Goal: Task Accomplishment & Management: Manage account settings

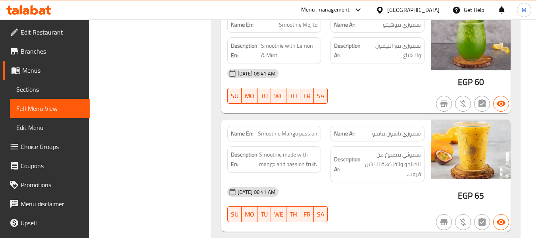
scroll to position [624, 0]
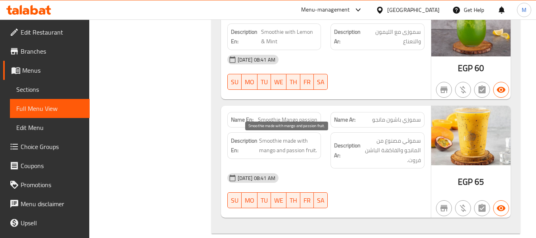
click at [297, 139] on span "Smoothie made with mango and passion fruit." at bounding box center [288, 145] width 59 height 19
copy span "Smoothie made with mango and passion fruit."
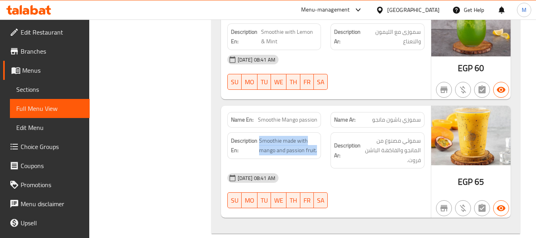
click at [295, 120] on span "Smoothie Mango passion" at bounding box center [288, 120] width 60 height 8
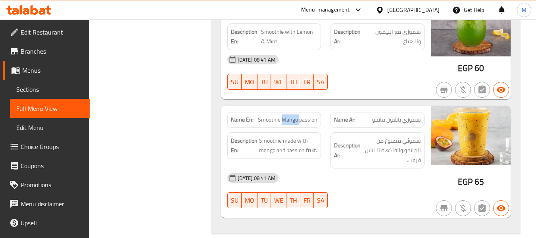
click at [295, 120] on span "Smoothie Mango passion" at bounding box center [288, 120] width 60 height 8
copy span "Mango"
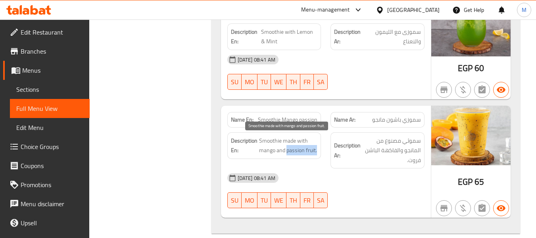
drag, startPoint x: 287, startPoint y: 152, endPoint x: 316, endPoint y: 150, distance: 29.5
click at [316, 150] on span "Smoothie made with mango and passion fruit." at bounding box center [288, 145] width 59 height 19
copy span "passion fruit."
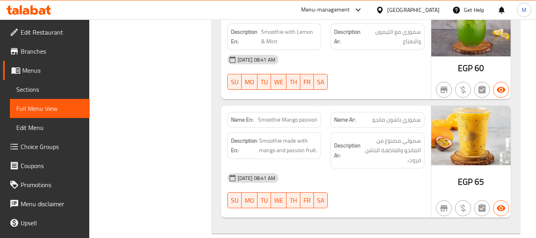
click at [278, 121] on span "Smoothie Mango passion" at bounding box center [288, 120] width 60 height 8
click at [274, 146] on span "Smoothie made with mango and passion fruit." at bounding box center [288, 145] width 59 height 19
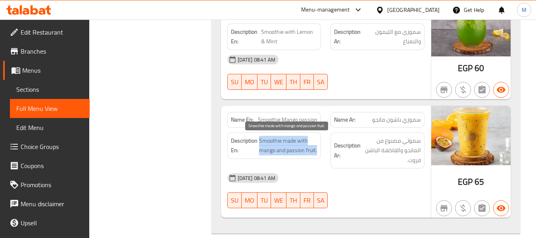
click at [274, 146] on span "Smoothie made with mango and passion fruit." at bounding box center [288, 145] width 59 height 19
copy span "Smoothie made with mango and passion fruit."
click at [271, 138] on span "Smoothie made with mango and passion fruit." at bounding box center [288, 145] width 59 height 19
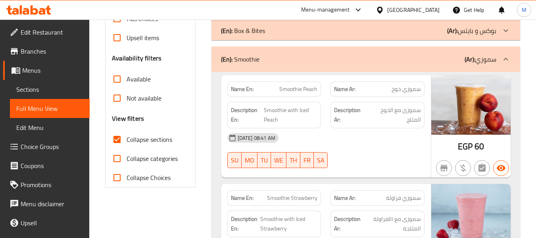
scroll to position [238, 0]
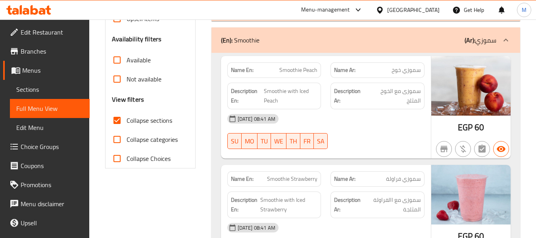
click at [261, 45] on div "(En): Smoothie (Ar): سموزي" at bounding box center [366, 39] width 309 height 25
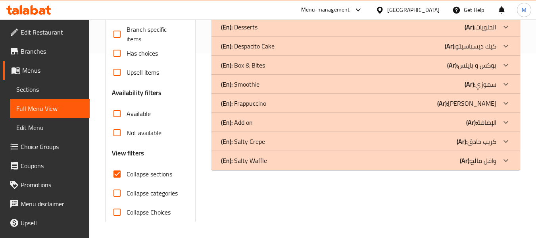
scroll to position [185, 0]
click at [254, 98] on p "(En): Frappuccino" at bounding box center [243, 103] width 45 height 10
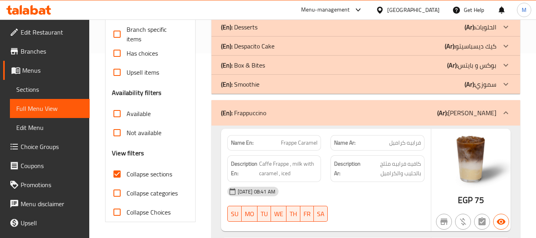
click at [349, 194] on div "16-09-2025 08:41 AM" at bounding box center [326, 191] width 207 height 19
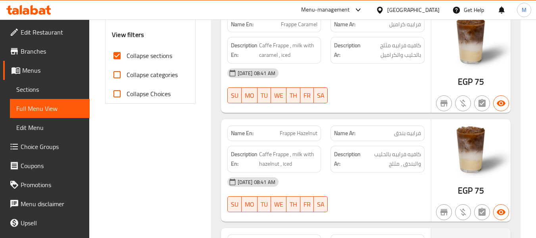
scroll to position [343, 0]
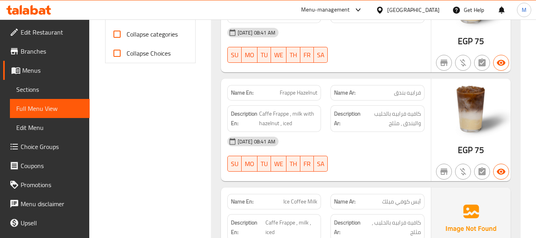
click at [370, 150] on div "16-09-2025 08:41 AM" at bounding box center [326, 141] width 207 height 19
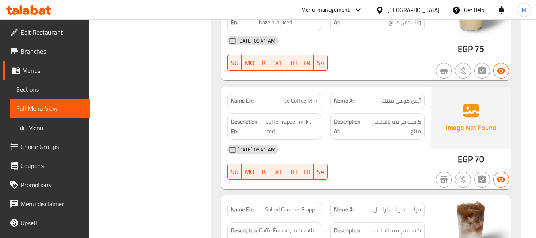
scroll to position [463, 0]
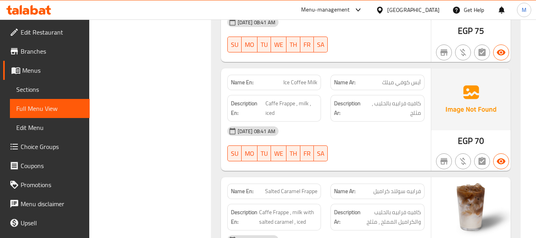
click at [300, 81] on span "Ice Coffee Milk" at bounding box center [300, 82] width 34 height 8
copy span "Ice Coffee Milk"
drag, startPoint x: 265, startPoint y: 104, endPoint x: 294, endPoint y: 100, distance: 29.0
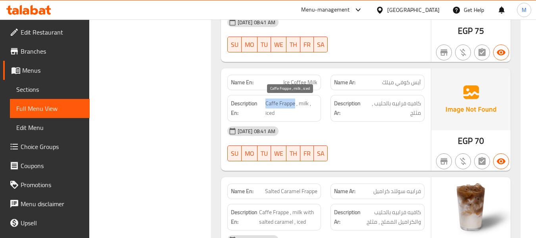
click at [294, 100] on span "Caffe Frappe , milk , iced" at bounding box center [292, 107] width 52 height 19
copy span "Caffe Frappe"
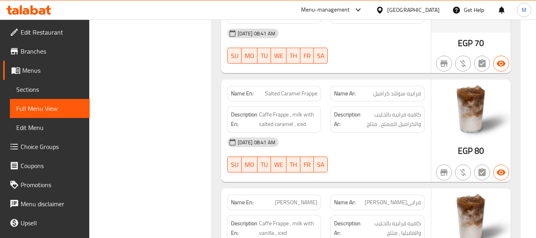
scroll to position [582, 0]
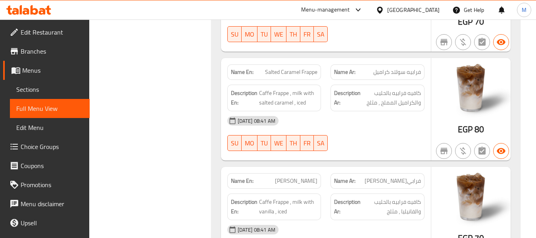
click at [303, 120] on div "16-09-2025 08:41 AM" at bounding box center [326, 120] width 207 height 19
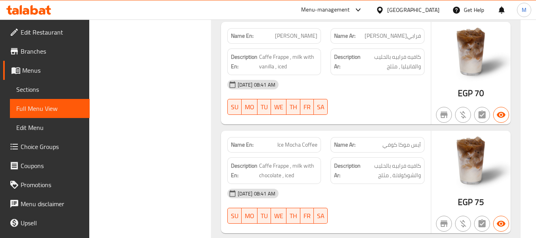
scroll to position [740, 0]
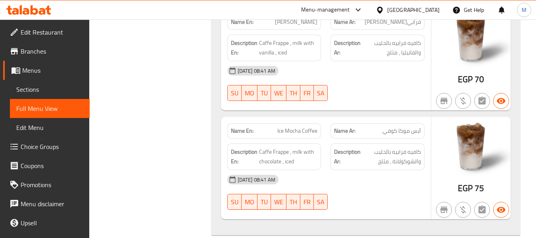
click at [359, 87] on div "16-09-2025 08:41 AM SU MO TU WE TH FR SA" at bounding box center [326, 83] width 207 height 44
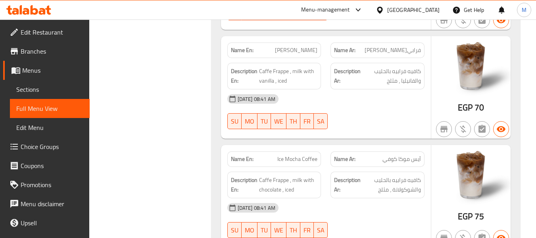
scroll to position [738, 0]
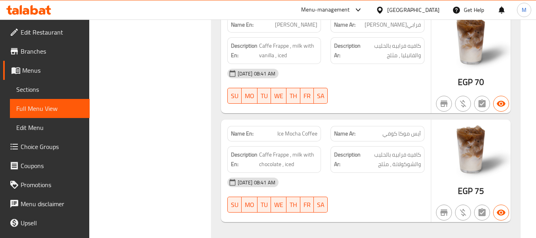
click at [369, 181] on div "16-09-2025 08:41 AM" at bounding box center [326, 182] width 207 height 19
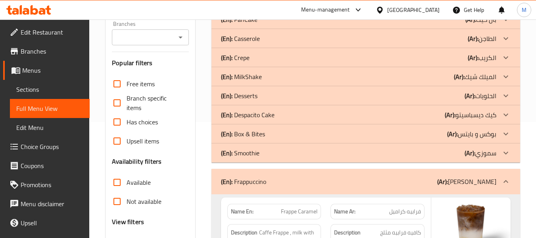
scroll to position [119, 0]
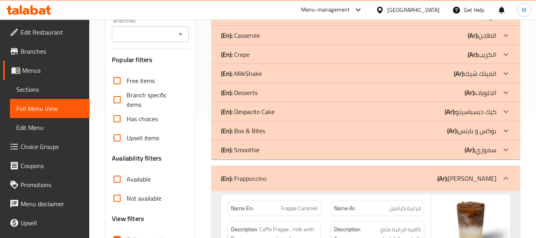
click at [289, 175] on div "(En): Frappuccino (Ar): فرابتشينو" at bounding box center [359, 178] width 276 height 10
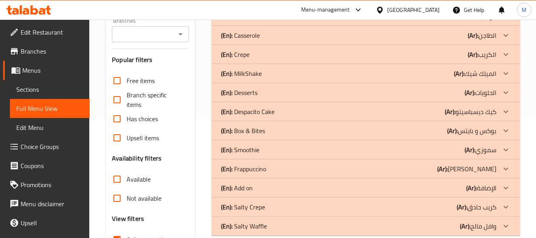
click at [271, 186] on div "(En): Add on (Ar): الإضافة" at bounding box center [359, 188] width 276 height 10
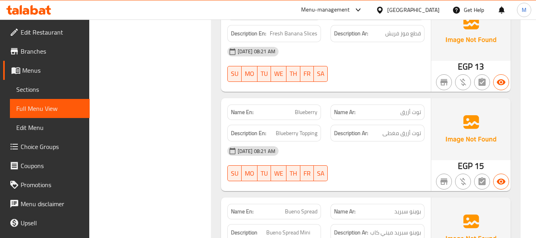
scroll to position [556, 0]
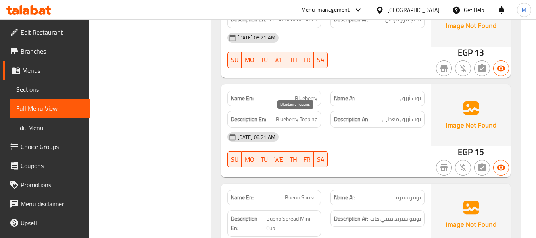
click at [306, 116] on span "Blueberry Topping" at bounding box center [297, 119] width 42 height 10
copy span "Blueberry Topping"
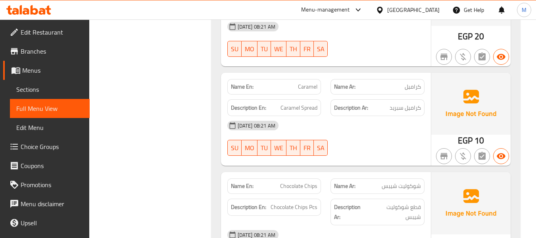
scroll to position [794, 0]
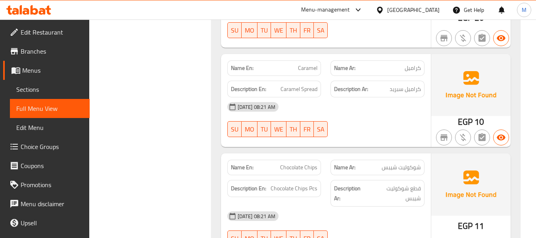
click at [298, 166] on span "Chocolate Chips" at bounding box center [298, 167] width 37 height 8
copy span "Chocolate Chips"
click at [358, 123] on div "16-09-2025 08:21 AM SU MO TU WE TH FR SA" at bounding box center [326, 119] width 207 height 44
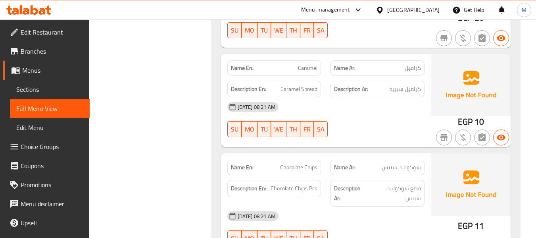
click at [293, 168] on span "Chocolate Chips" at bounding box center [298, 167] width 37 height 8
click at [298, 185] on span "Chocolate Chips Pcs" at bounding box center [294, 188] width 47 height 10
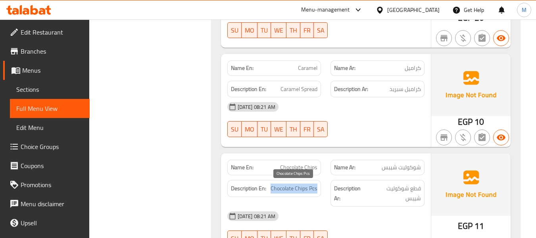
click at [298, 185] on span "Chocolate Chips Pcs" at bounding box center [294, 188] width 47 height 10
copy span "Chocolate Chips Pcs"
click at [361, 112] on div "16-09-2025 08:21 AM" at bounding box center [326, 106] width 207 height 19
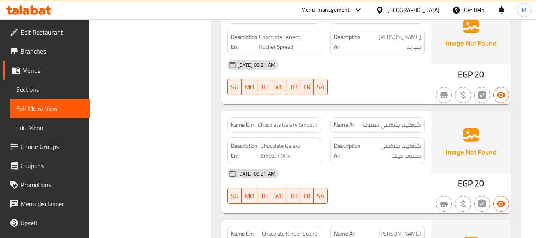
scroll to position [1072, 0]
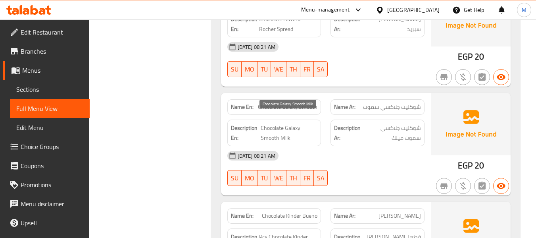
click at [292, 123] on span "Chocolate Galaxy Smooth Milk" at bounding box center [289, 132] width 57 height 19
copy span "Chocolate Galaxy Smooth Milk"
click at [269, 103] on span "Chocolate Galaxy Smooth" at bounding box center [288, 107] width 60 height 8
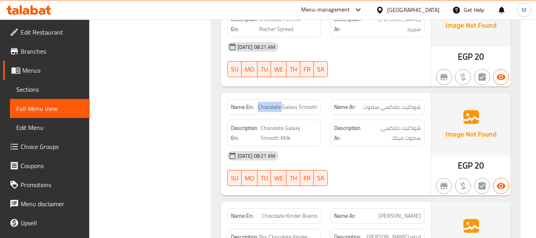
click at [269, 103] on span "Chocolate Galaxy Smooth" at bounding box center [288, 107] width 60 height 8
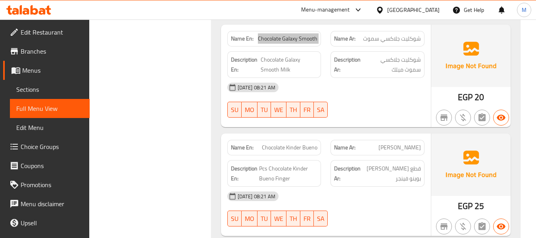
scroll to position [1151, 0]
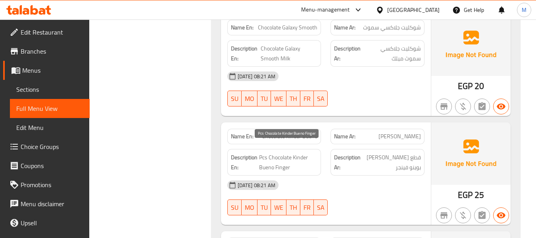
click at [265, 152] on span "Pcs Chocolate Kinder Bueno Finger" at bounding box center [288, 161] width 59 height 19
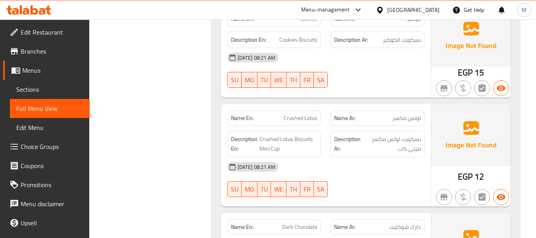
scroll to position [2223, 0]
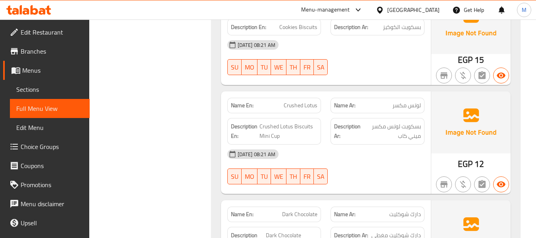
click at [297, 101] on span "Crushed Lotus" at bounding box center [301, 105] width 34 height 8
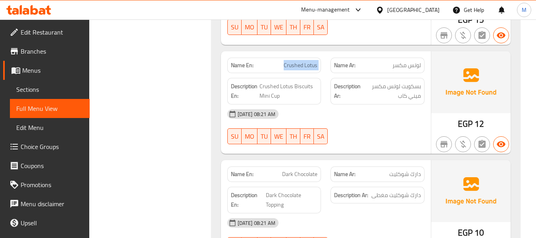
scroll to position [2263, 0]
drag, startPoint x: 345, startPoint y: 188, endPoint x: 345, endPoint y: 209, distance: 20.6
click at [345, 188] on div "Description Ar: دارك شوكليت مغطى" at bounding box center [378, 200] width 104 height 36
click at [293, 191] on span "Dark Chocolate Topping" at bounding box center [292, 200] width 52 height 19
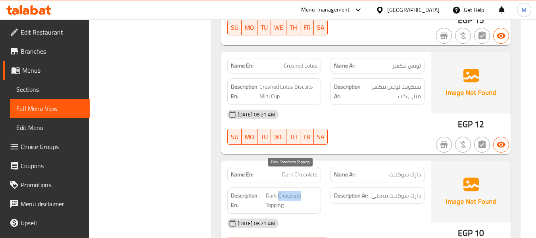
click at [293, 191] on span "Dark Chocolate Topping" at bounding box center [292, 200] width 52 height 19
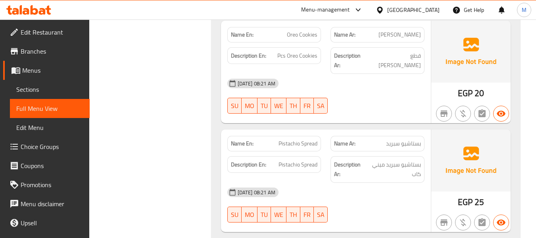
scroll to position [3136, 0]
click at [300, 139] on span "Pistachio Spread" at bounding box center [298, 143] width 39 height 8
click at [366, 182] on div "16-09-2025 08:21 AM SU MO TU WE TH FR SA" at bounding box center [326, 204] width 207 height 44
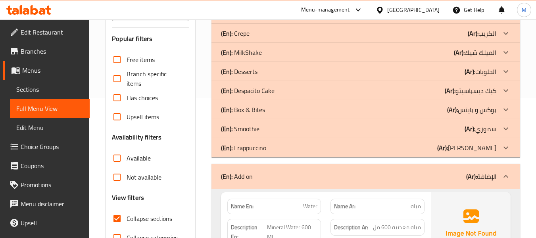
scroll to position [220, 0]
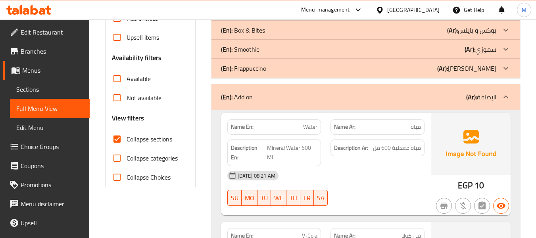
click at [291, 97] on div "(En): Add on (Ar): الإضافة" at bounding box center [359, 97] width 276 height 10
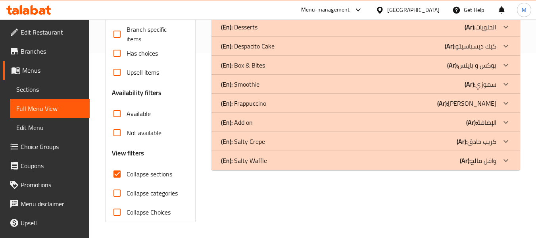
scroll to position [185, 0]
click at [249, 140] on p "(En): Salty Crepe" at bounding box center [243, 142] width 44 height 10
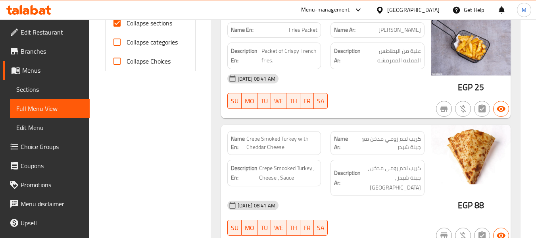
scroll to position [383, 0]
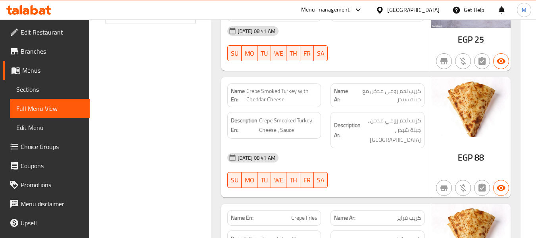
click at [280, 92] on span "Crepe Smoked Turkey with Cheddar Cheese" at bounding box center [282, 95] width 71 height 17
click at [351, 154] on div "16-09-2025 08:41 AM" at bounding box center [326, 157] width 207 height 19
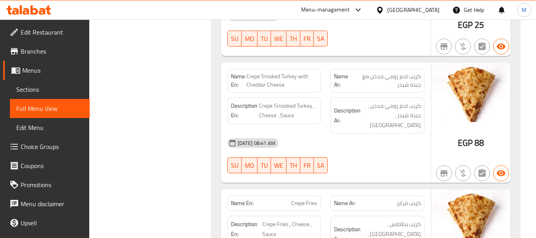
scroll to position [423, 0]
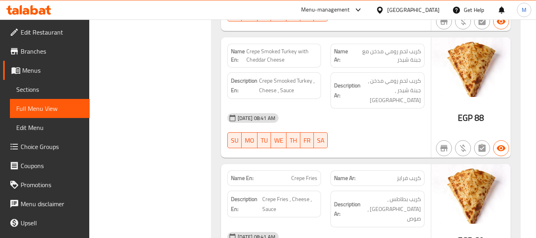
click at [337, 121] on div "16-09-2025 08:41 AM SU MO TU WE TH FR SA" at bounding box center [326, 130] width 207 height 44
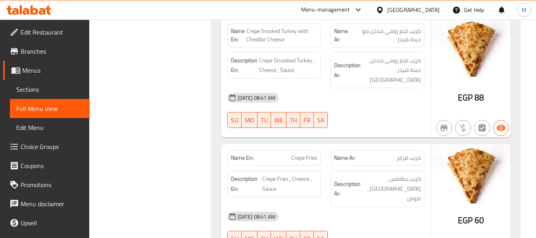
scroll to position [463, 0]
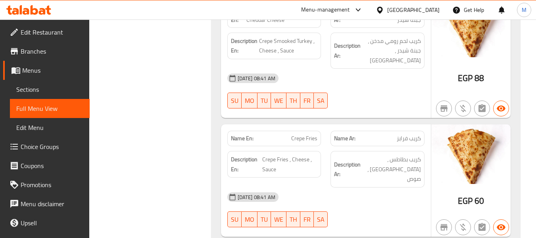
click at [298, 134] on span "Crepe Fries" at bounding box center [304, 138] width 26 height 8
click at [287, 154] on span "Crepe Fries , Cheese , Sauce" at bounding box center [289, 163] width 55 height 19
click at [282, 154] on span "Crepe Fries , Cheese , Sauce" at bounding box center [289, 163] width 55 height 19
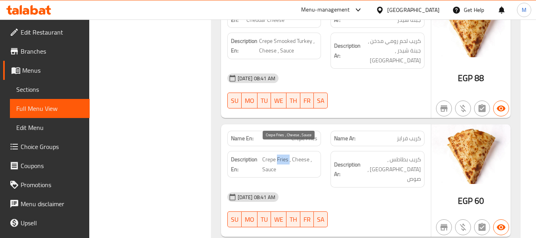
click at [282, 154] on span "Crepe Fries , Cheese , Sauce" at bounding box center [289, 163] width 55 height 19
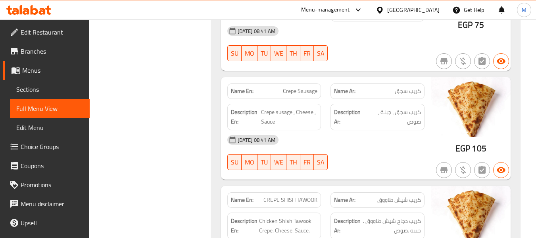
scroll to position [1488, 0]
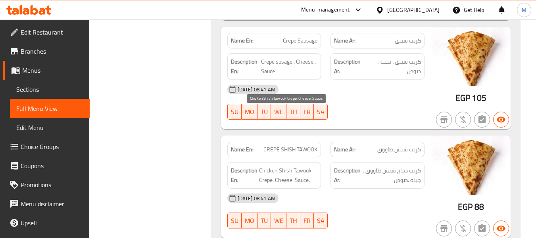
click at [278, 166] on span "Chicken Shish Tawook Crepe. Cheese. Sauce." at bounding box center [288, 175] width 59 height 19
click at [268, 145] on span "CREPE SHISH TAWOOK" at bounding box center [291, 149] width 54 height 8
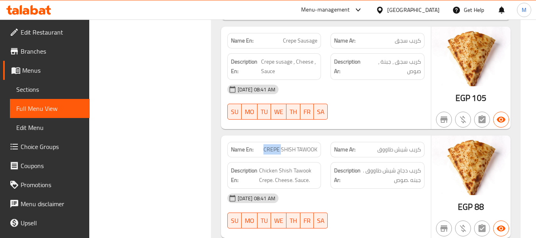
click at [268, 145] on span "CREPE SHISH TAWOOK" at bounding box center [291, 149] width 54 height 8
click at [268, 166] on span "Chicken Shish Tawook Crepe. Cheese. Sauce." at bounding box center [288, 175] width 59 height 19
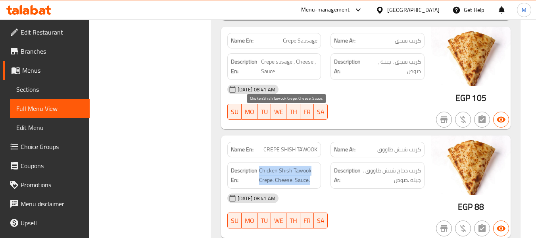
click at [268, 166] on span "Chicken Shish Tawook Crepe. Cheese. Sauce." at bounding box center [288, 175] width 59 height 19
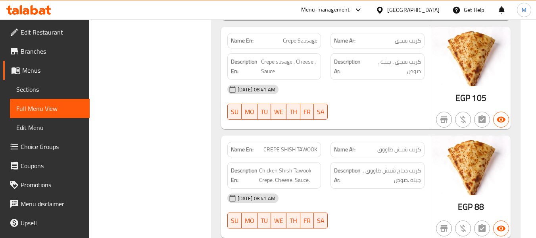
click at [285, 145] on span "CREPE SHISH TAWOOK" at bounding box center [291, 149] width 54 height 8
click at [281, 166] on span "Chicken Shish Tawook Crepe. Cheese. Sauce." at bounding box center [288, 175] width 59 height 19
click at [268, 166] on span "Chicken Shish Tawook Crepe. Cheese. Sauce." at bounding box center [288, 175] width 59 height 19
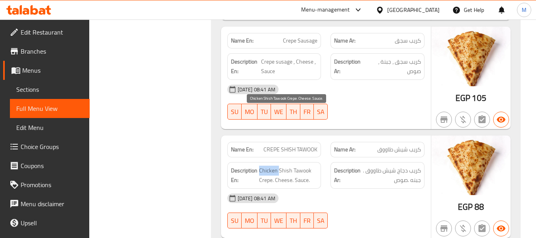
click at [268, 166] on span "Chicken Shish Tawook Crepe. Cheese. Sauce." at bounding box center [288, 175] width 59 height 19
click at [364, 189] on div "16-09-2025 08:41 AM SU MO TU WE TH FR SA" at bounding box center [326, 211] width 207 height 44
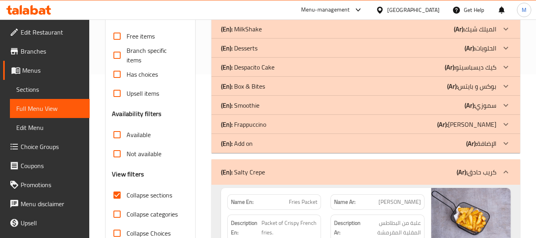
scroll to position [177, 0]
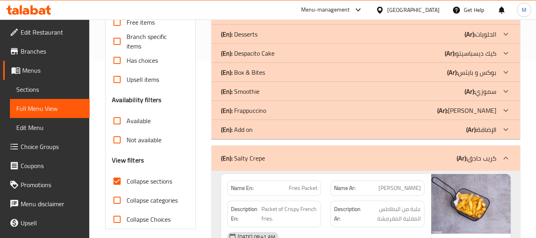
click at [335, 153] on div "(En): Salty Crepe (Ar): كريب حادق" at bounding box center [359, 158] width 276 height 10
click at [245, 160] on p "(En): Salty Crepe" at bounding box center [243, 158] width 44 height 10
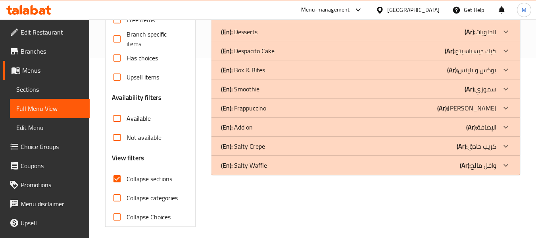
scroll to position [185, 0]
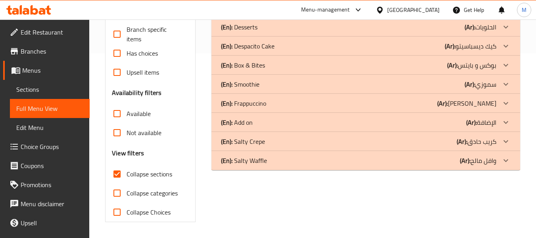
drag, startPoint x: 245, startPoint y: 180, endPoint x: 245, endPoint y: 165, distance: 15.1
click at [245, 179] on div "(En): Waffle (Ar): الوافل Name En: Waffle Dubai Name Ar: وافل دبي Description E…" at bounding box center [366, 71] width 318 height 309
click at [249, 160] on p "(En): Salty Waffle" at bounding box center [244, 161] width 46 height 10
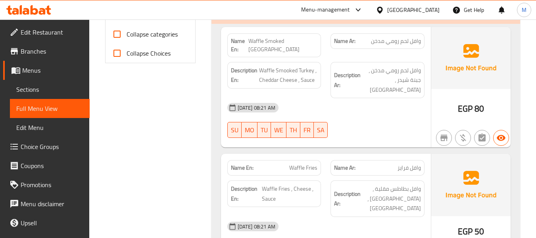
scroll to position [463, 0]
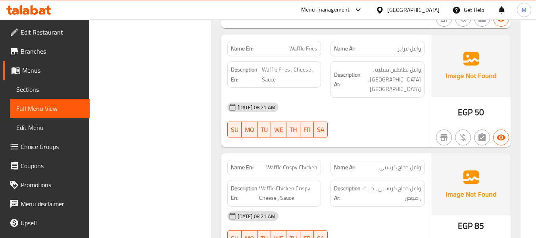
click at [332, 206] on div "16-09-2025 08:21 AM" at bounding box center [326, 215] width 207 height 19
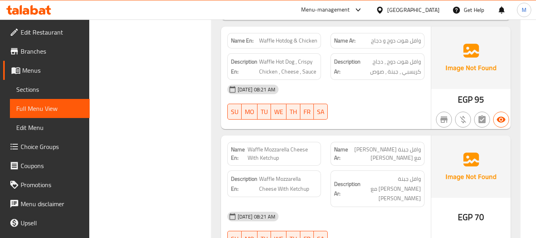
scroll to position [939, 0]
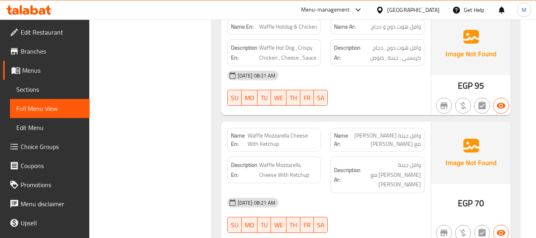
click at [334, 193] on div "16-09-2025 08:21 AM" at bounding box center [326, 202] width 207 height 19
click at [266, 131] on span "Waffle Mozzarella Cheese With Ketchup" at bounding box center [283, 139] width 70 height 17
drag, startPoint x: 352, startPoint y: 151, endPoint x: 347, endPoint y: 155, distance: 6.2
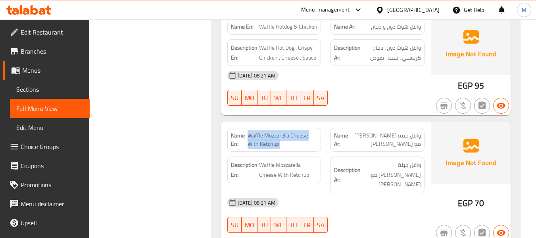
click at [352, 193] on div "16-09-2025 08:21 AM" at bounding box center [326, 202] width 207 height 19
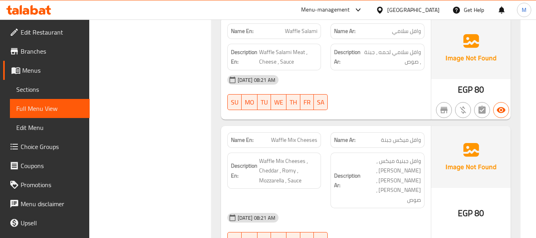
scroll to position [1177, 0]
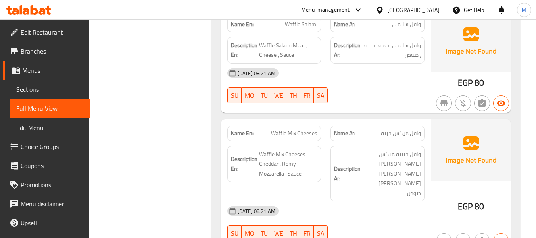
click at [352, 201] on div "16-09-2025 08:21 AM" at bounding box center [326, 210] width 207 height 19
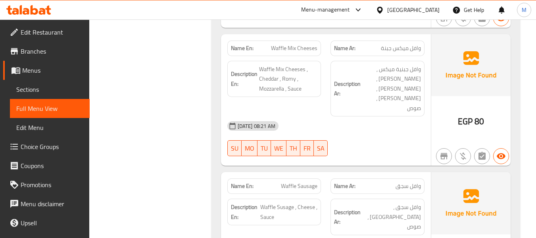
scroll to position [1264, 0]
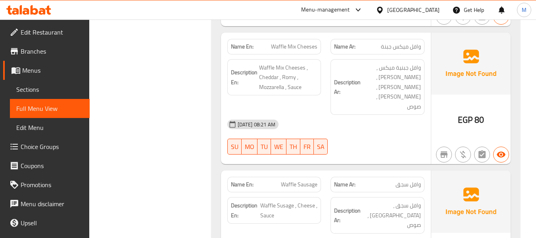
click at [38, 66] on span "Menus" at bounding box center [52, 71] width 61 height 10
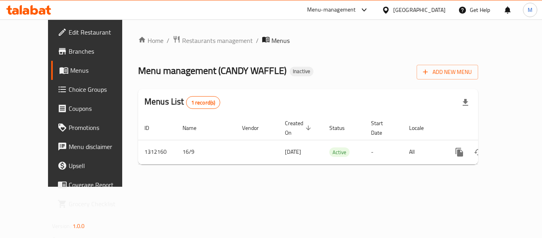
click at [334, 64] on div "Menu management ( CANDY WAFFLE ) Inactive Add New Menu" at bounding box center [308, 71] width 340 height 18
click at [472, 75] on span "Add New Menu" at bounding box center [447, 72] width 49 height 10
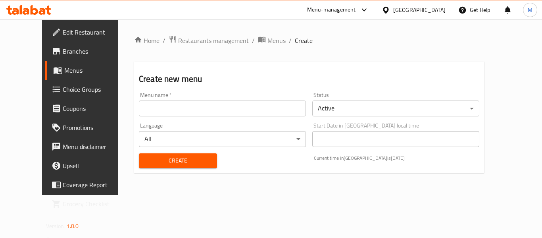
click at [139, 111] on input "text" at bounding box center [222, 108] width 167 height 16
paste input "341987859"
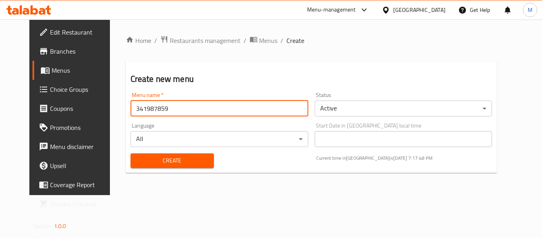
type input "341987859"
click at [149, 158] on span "Create" at bounding box center [172, 161] width 71 height 10
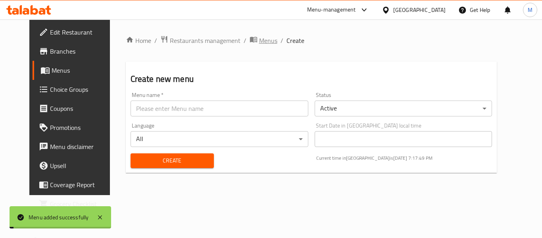
click at [259, 43] on span "Menus" at bounding box center [268, 41] width 18 height 10
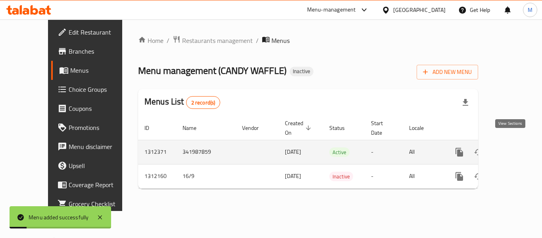
click at [514, 147] on icon "enhanced table" at bounding box center [517, 152] width 10 height 10
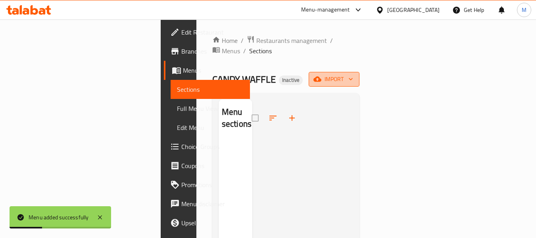
click at [353, 74] on span "import" at bounding box center [334, 79] width 38 height 10
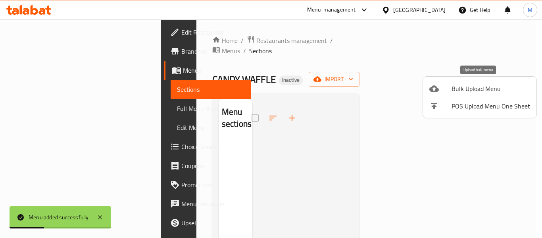
click at [468, 93] on span "Bulk Upload Menu" at bounding box center [491, 89] width 79 height 10
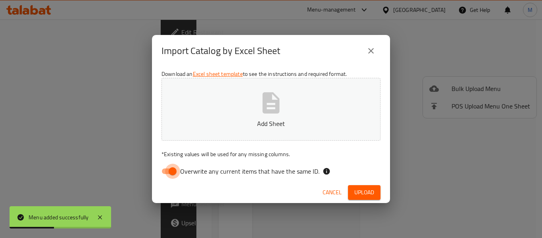
click at [170, 173] on input "Overwrite any current items that have the same ID." at bounding box center [172, 171] width 45 height 15
checkbox input "false"
click at [202, 120] on p "Add Sheet" at bounding box center [271, 124] width 195 height 10
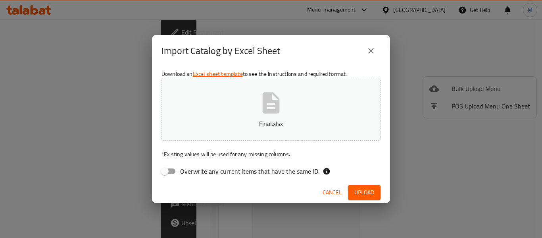
click at [368, 191] on span "Upload" at bounding box center [365, 192] width 20 height 10
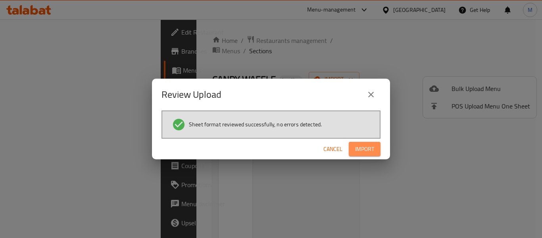
click at [355, 144] on span "Import" at bounding box center [364, 149] width 19 height 10
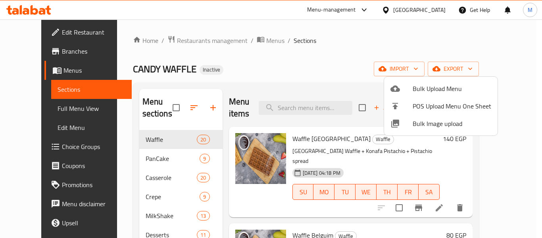
click at [24, 114] on div at bounding box center [271, 119] width 542 height 238
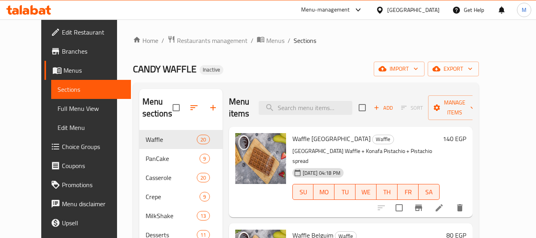
click at [58, 108] on span "Full Menu View" at bounding box center [91, 109] width 67 height 10
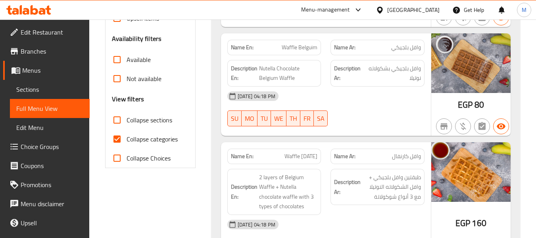
scroll to position [238, 0]
click at [118, 123] on input "Collapse sections" at bounding box center [117, 120] width 19 height 19
checkbox input "true"
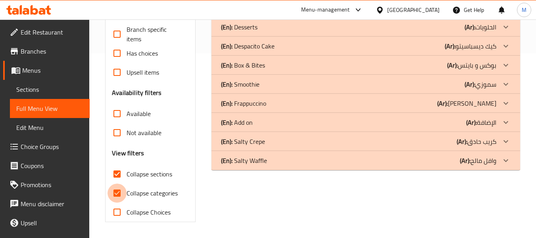
click at [117, 183] on input "Collapse categories" at bounding box center [117, 192] width 19 height 19
checkbox input "false"
click at [260, 165] on p "(En): Salty Waffle" at bounding box center [244, 161] width 46 height 10
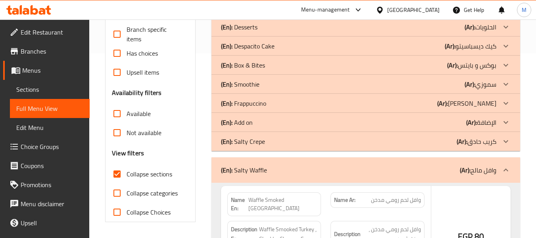
click at [256, 139] on p "(En): Salty Crepe" at bounding box center [243, 142] width 44 height 10
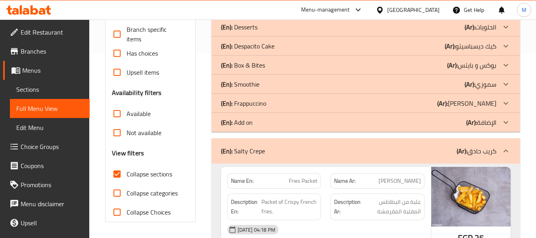
click at [262, 127] on div "(En): Add on (Ar): الإضافة" at bounding box center [359, 123] width 276 height 10
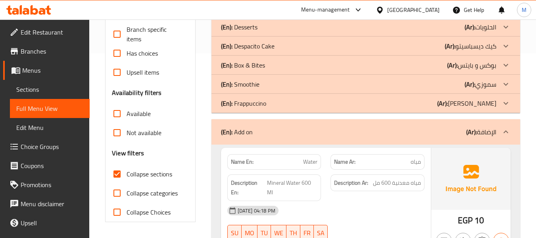
click at [274, 106] on div "(En): Frappuccino (Ar): فرابتشينو" at bounding box center [359, 103] width 276 height 10
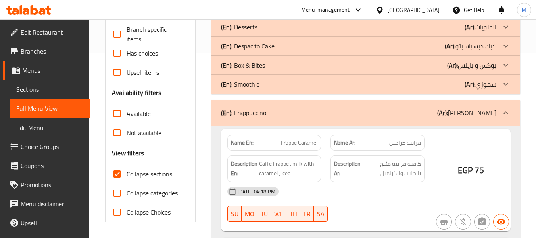
click at [271, 87] on div "(En): Smoothie (Ar): سموزي" at bounding box center [359, 84] width 276 height 10
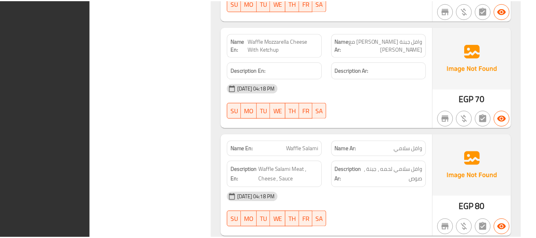
scroll to position [7098, 0]
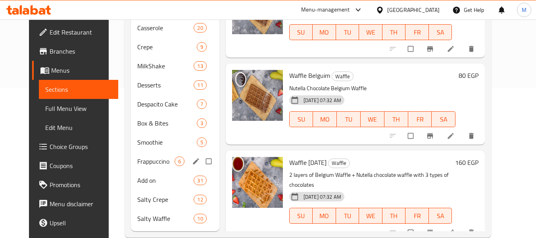
scroll to position [159, 0]
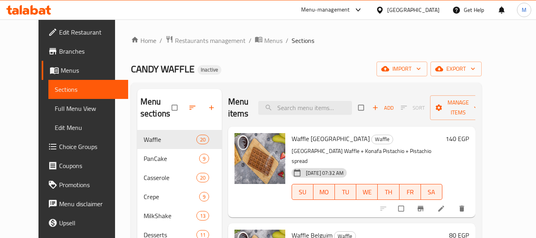
click at [61, 70] on span "Menus" at bounding box center [91, 71] width 61 height 10
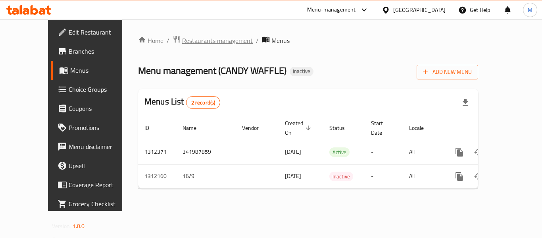
click at [182, 41] on span "Restaurants management" at bounding box center [217, 41] width 71 height 10
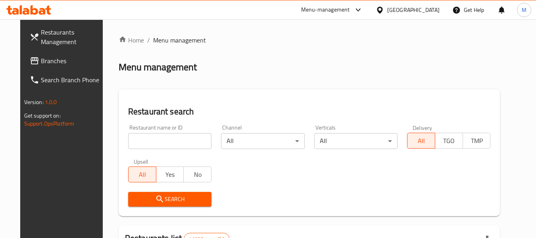
click at [41, 66] on span "Branches" at bounding box center [72, 61] width 63 height 10
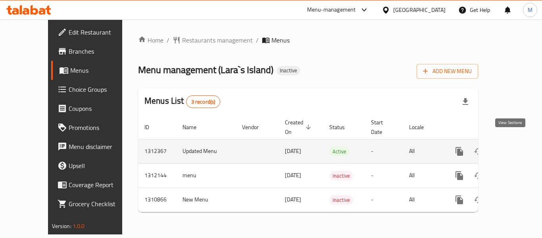
click at [513, 147] on icon "enhanced table" at bounding box center [517, 152] width 10 height 10
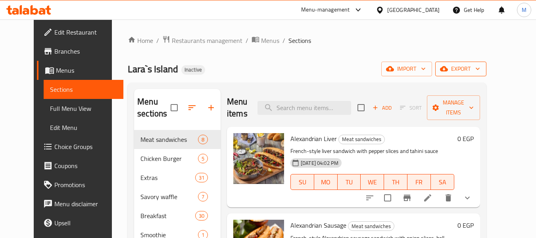
click at [480, 67] on span "export" at bounding box center [461, 69] width 39 height 10
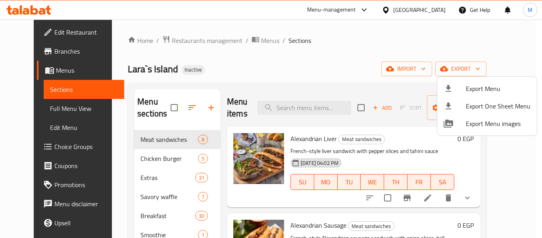
click at [491, 81] on li "Export Menu" at bounding box center [488, 88] width 100 height 17
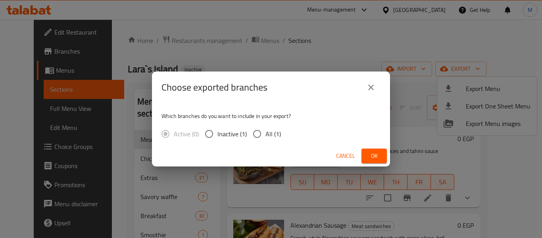
click at [255, 134] on input "All (1)" at bounding box center [257, 133] width 17 height 17
radio input "true"
click at [373, 153] on span "Ok" at bounding box center [374, 156] width 13 height 10
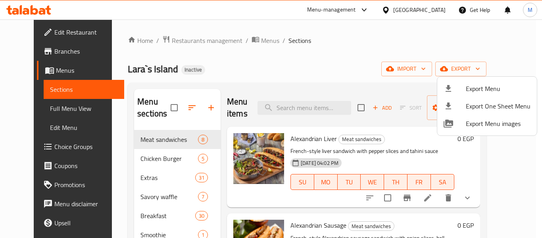
click at [134, 218] on div at bounding box center [271, 119] width 542 height 238
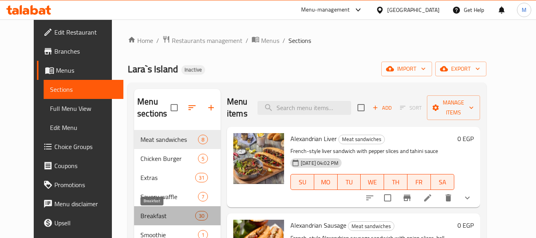
click at [143, 213] on span "Breakfast" at bounding box center [168, 216] width 55 height 10
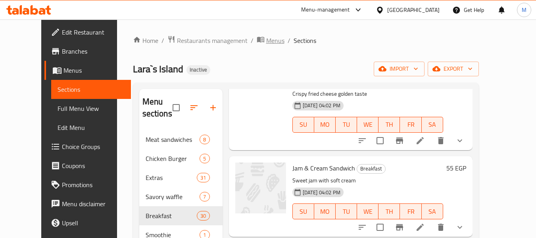
click at [266, 40] on span "Menus" at bounding box center [275, 41] width 18 height 10
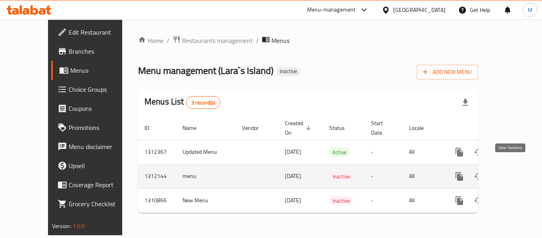
click at [515, 172] on icon "enhanced table" at bounding box center [517, 177] width 10 height 10
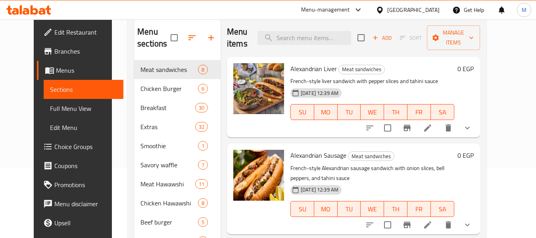
scroll to position [67, 0]
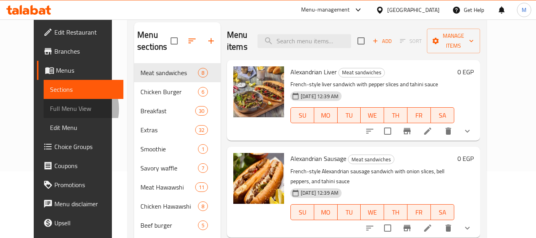
click at [50, 109] on span "Full Menu View" at bounding box center [83, 109] width 67 height 10
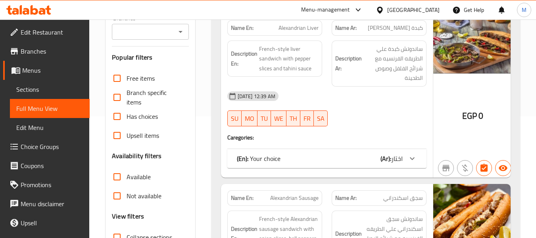
scroll to position [226, 0]
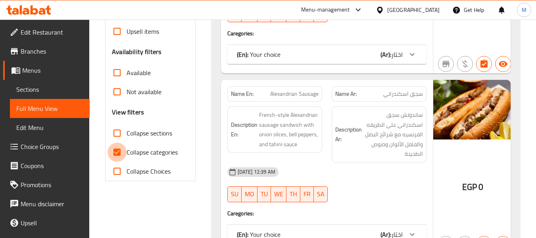
click at [121, 151] on input "Collapse categories" at bounding box center [117, 152] width 19 height 19
checkbox input "false"
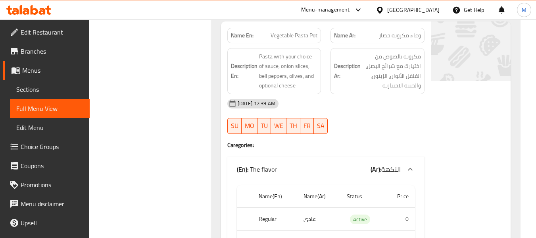
scroll to position [56808, 0]
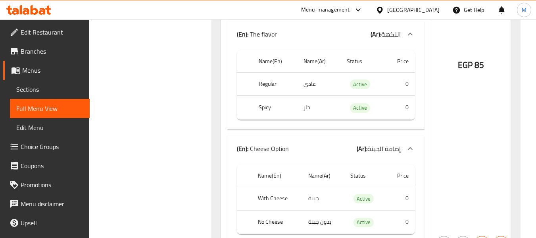
drag, startPoint x: 260, startPoint y: 81, endPoint x: 216, endPoint y: 73, distance: 44.8
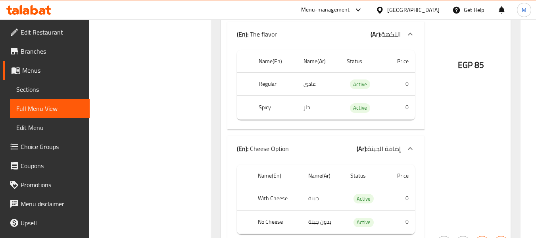
drag, startPoint x: 216, startPoint y: 73, endPoint x: 196, endPoint y: 67, distance: 21.5
drag, startPoint x: 196, startPoint y: 67, endPoint x: 166, endPoint y: 96, distance: 41.8
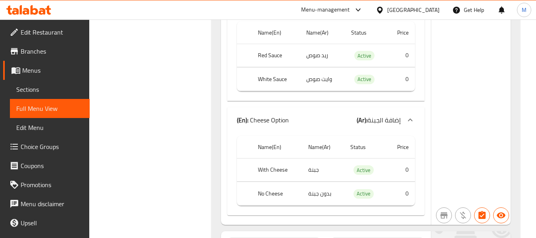
scroll to position [57483, 0]
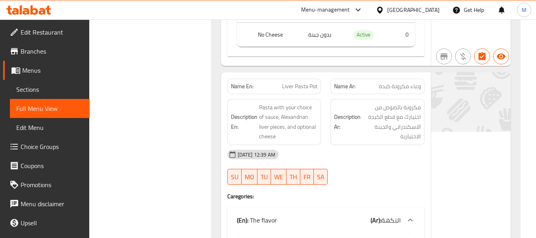
click at [455, 72] on img at bounding box center [471, 102] width 79 height 60
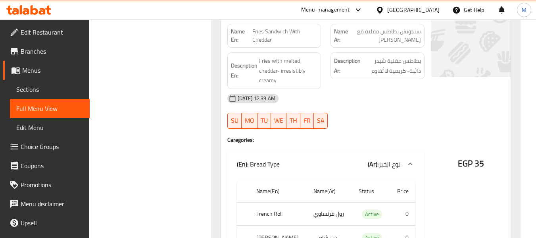
scroll to position [0, 0]
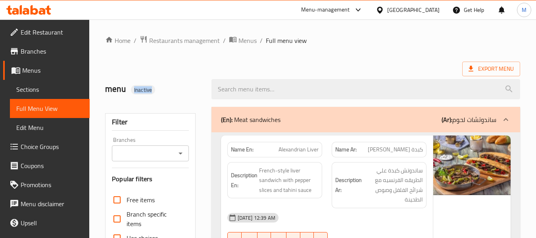
drag, startPoint x: 132, startPoint y: 89, endPoint x: 160, endPoint y: 87, distance: 28.3
click at [160, 87] on h2 "menu Inactive" at bounding box center [153, 89] width 96 height 12
click at [173, 81] on div "menu Inactive" at bounding box center [153, 88] width 106 height 35
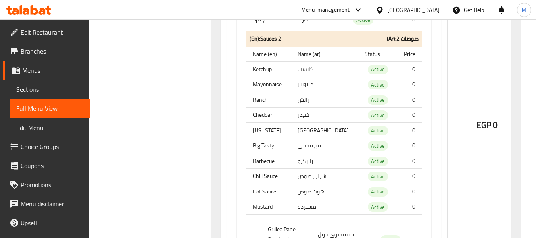
scroll to position [47894, 0]
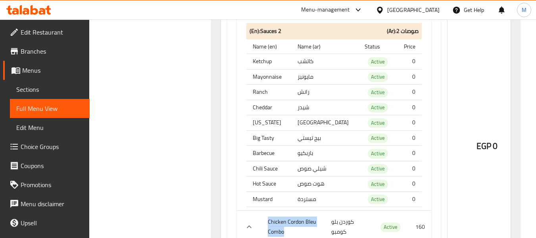
drag, startPoint x: 269, startPoint y: 109, endPoint x: 296, endPoint y: 119, distance: 29.1
click at [296, 210] on th "Chicken Cordon Bleu Combo" at bounding box center [294, 226] width 64 height 33
copy th "Chicken Cordon Bleu Combo"
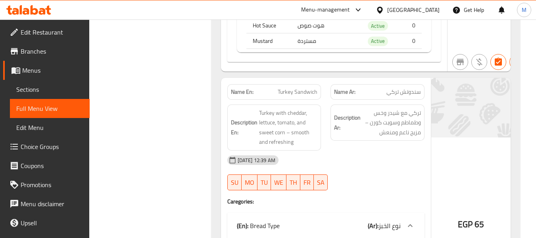
scroll to position [0, 0]
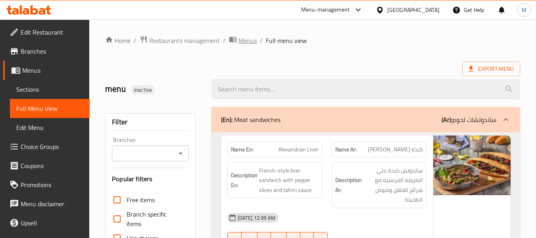
click at [247, 43] on span "Menus" at bounding box center [248, 41] width 18 height 10
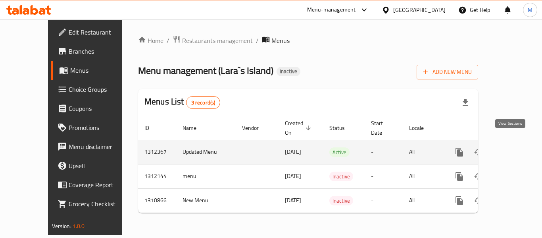
click at [512, 147] on icon "enhanced table" at bounding box center [517, 152] width 10 height 10
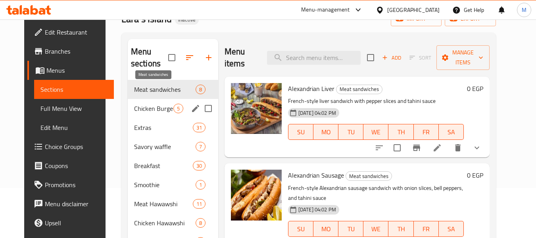
scroll to position [119, 0]
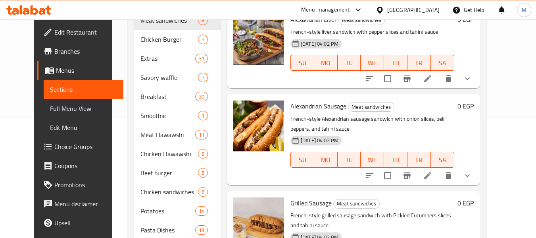
drag, startPoint x: 52, startPoint y: 105, endPoint x: 58, endPoint y: 4, distance: 101.0
click at [52, 105] on span "Full Menu View" at bounding box center [83, 109] width 67 height 10
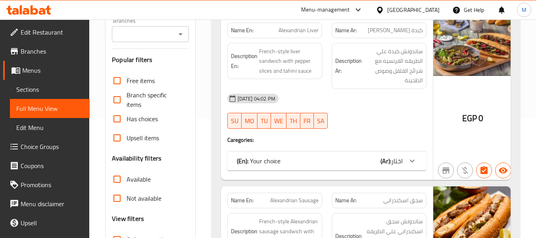
scroll to position [199, 0]
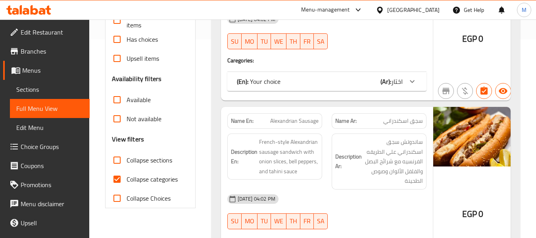
click at [116, 179] on input "Collapse categories" at bounding box center [117, 179] width 19 height 19
checkbox input "false"
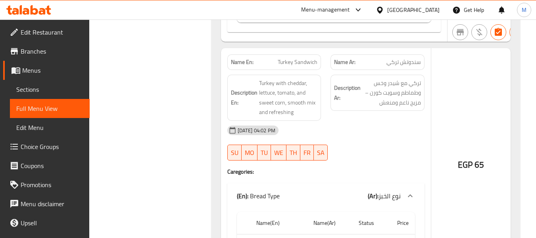
scroll to position [9967, 0]
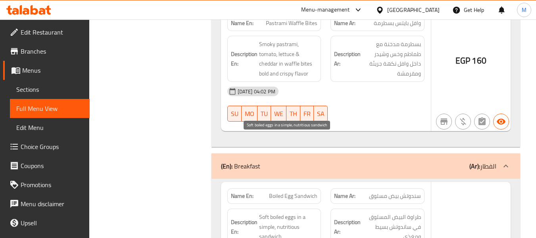
click at [283, 212] on span "Soft boiled eggs in a simple, nutritious sandwich" at bounding box center [288, 226] width 59 height 29
copy span "Soft boiled eggs in a simple, nutritious sandwich"
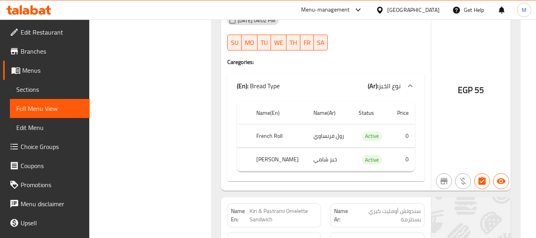
scroll to position [10961, 0]
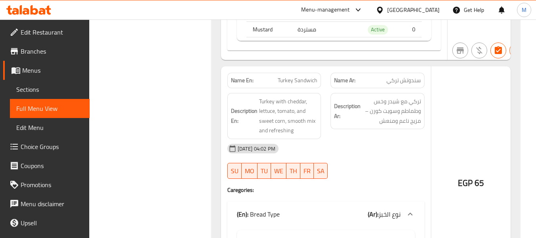
scroll to position [4353, 0]
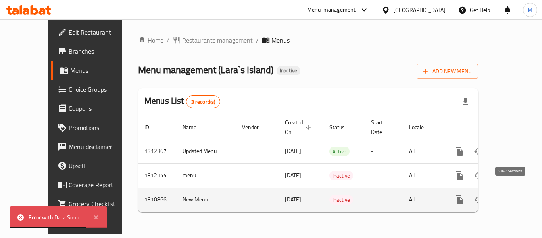
click at [513, 196] on icon "enhanced table" at bounding box center [516, 199] width 7 height 7
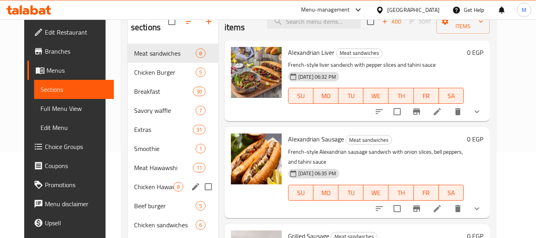
scroll to position [146, 0]
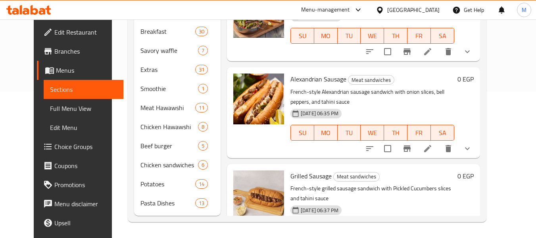
click at [50, 107] on span "Full Menu View" at bounding box center [83, 109] width 67 height 10
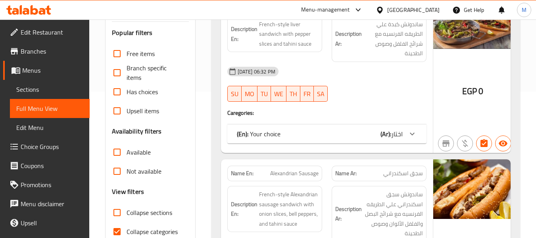
click at [254, 131] on p "(En): Your choice" at bounding box center [259, 134] width 44 height 10
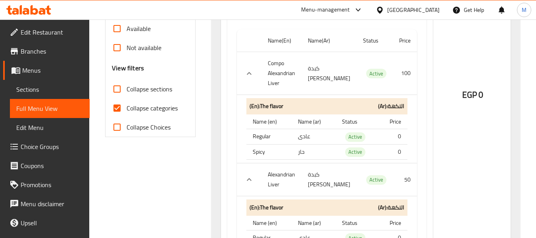
scroll to position [226, 0]
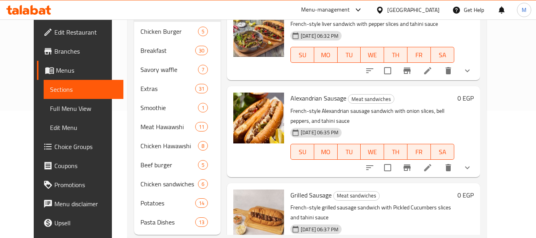
scroll to position [127, 0]
